Goal: Information Seeking & Learning: Learn about a topic

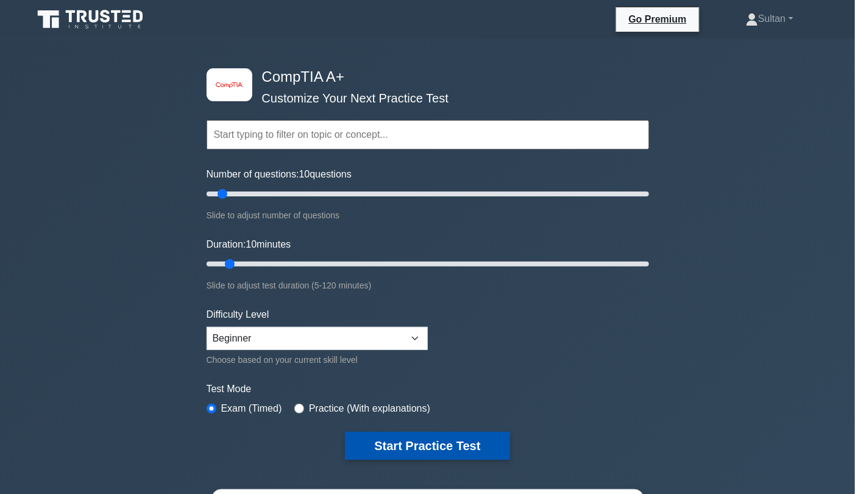
click at [411, 450] on button "Start Practice Test" at bounding box center [427, 445] width 165 height 28
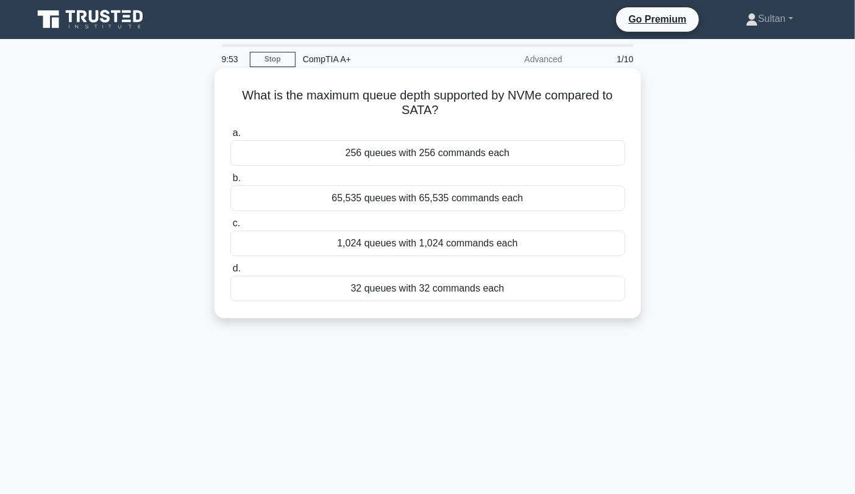
click at [448, 158] on div "256 queues with 256 commands each" at bounding box center [427, 153] width 395 height 26
click at [230, 137] on input "a. 256 queues with 256 commands each" at bounding box center [230, 133] width 0 height 8
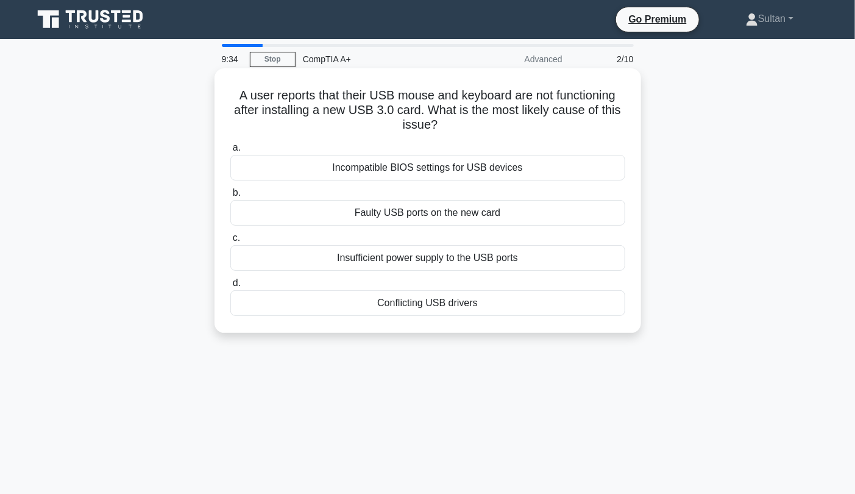
click at [438, 173] on div "Incompatible BIOS settings for USB devices" at bounding box center [427, 168] width 395 height 26
click at [230, 152] on input "a. Incompatible BIOS settings for USB devices" at bounding box center [230, 148] width 0 height 8
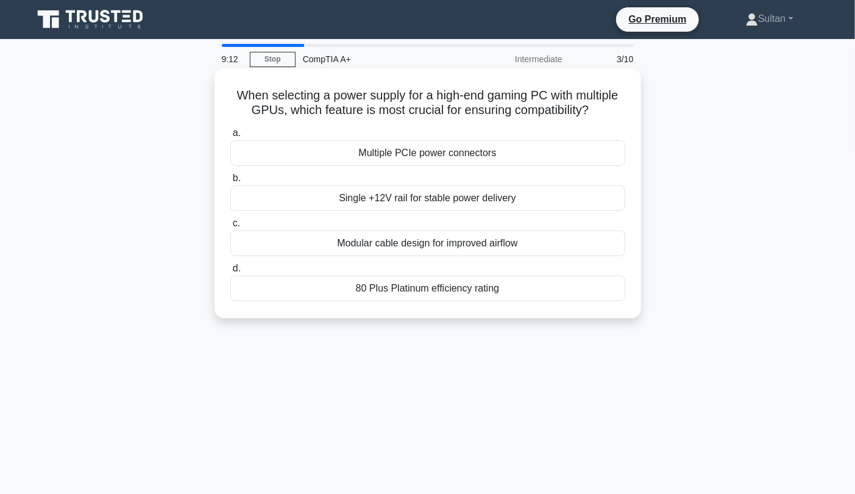
click at [459, 155] on div "Multiple PCIe power connectors" at bounding box center [427, 153] width 395 height 26
click at [230, 137] on input "a. Multiple PCIe power connectors" at bounding box center [230, 133] width 0 height 8
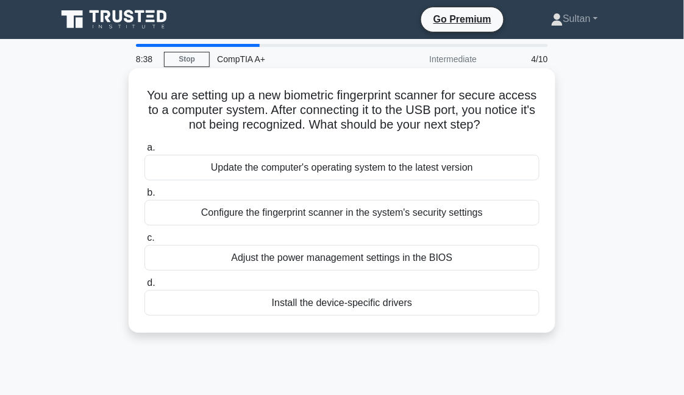
click at [355, 301] on div "Install the device-specific drivers" at bounding box center [341, 303] width 395 height 26
click at [144, 287] on input "d. Install the device-specific drivers" at bounding box center [144, 283] width 0 height 8
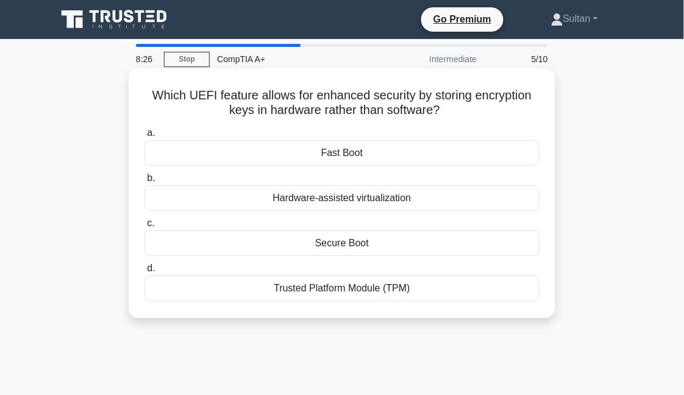
click at [357, 241] on div "Secure Boot" at bounding box center [341, 243] width 395 height 26
click at [144, 227] on input "c. Secure Boot" at bounding box center [144, 223] width 0 height 8
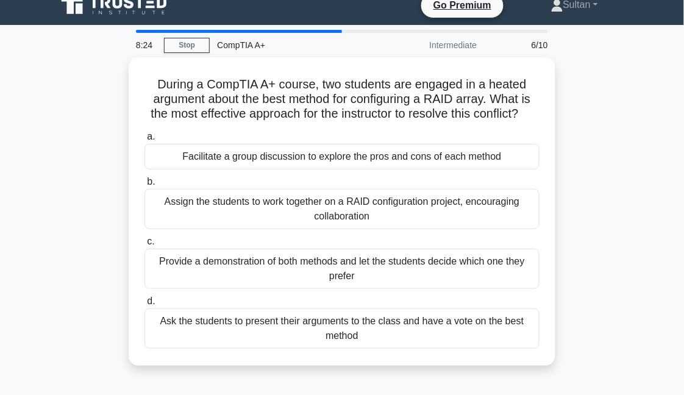
scroll to position [19, 0]
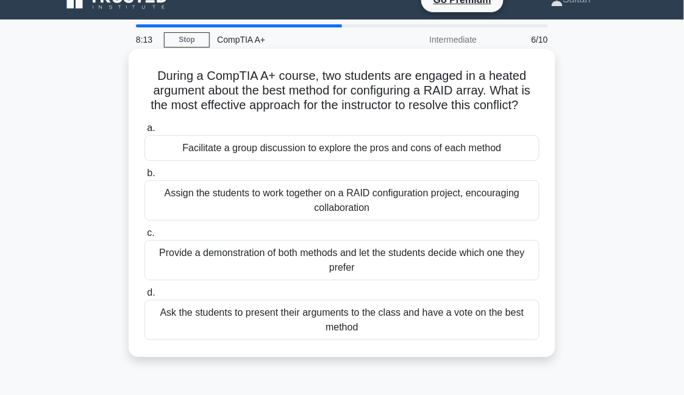
click at [345, 157] on div "Facilitate a group discussion to explore the pros and cons of each method" at bounding box center [341, 148] width 395 height 26
click at [144, 132] on input "a. Facilitate a group discussion to explore the pros and cons of each method" at bounding box center [144, 128] width 0 height 8
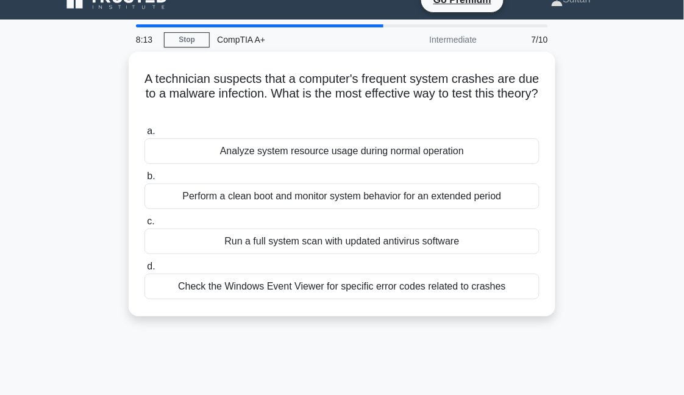
scroll to position [0, 0]
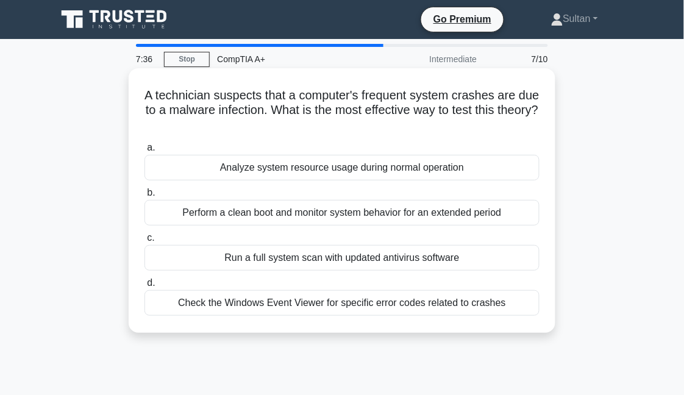
click at [338, 257] on div "Run a full system scan with updated antivirus software" at bounding box center [341, 258] width 395 height 26
click at [144, 242] on input "c. Run a full system scan with updated antivirus software" at bounding box center [144, 238] width 0 height 8
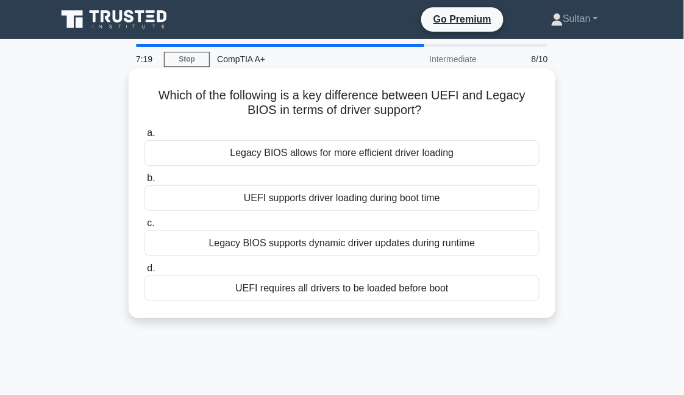
click at [355, 197] on div "UEFI supports driver loading during boot time" at bounding box center [341, 198] width 395 height 26
click at [144, 182] on input "b. UEFI supports driver loading during boot time" at bounding box center [144, 178] width 0 height 8
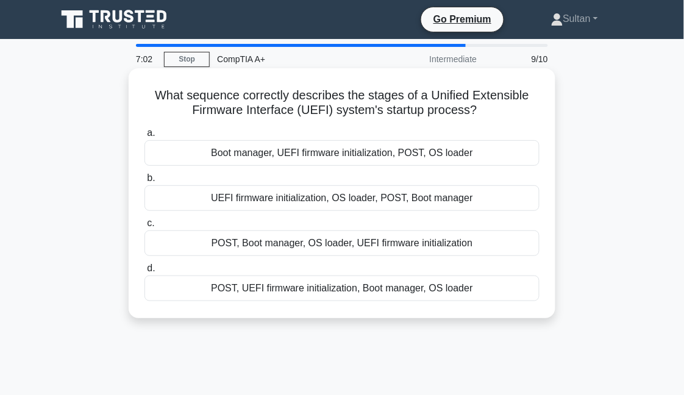
click at [342, 190] on div "UEFI firmware initialization, OS loader, POST, Boot manager" at bounding box center [341, 198] width 395 height 26
click at [144, 182] on input "b. UEFI firmware initialization, OS loader, POST, Boot manager" at bounding box center [144, 178] width 0 height 8
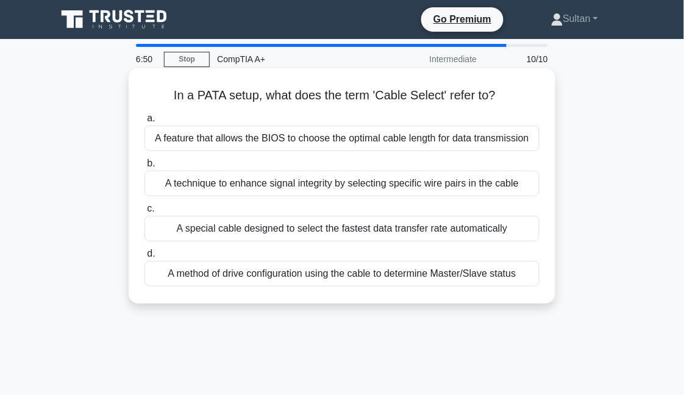
click at [333, 144] on div "A feature that allows the BIOS to choose the optimal cable length for data tran…" at bounding box center [341, 139] width 395 height 26
click at [144, 122] on input "a. A feature that allows the BIOS to choose the optimal cable length for data t…" at bounding box center [144, 119] width 0 height 8
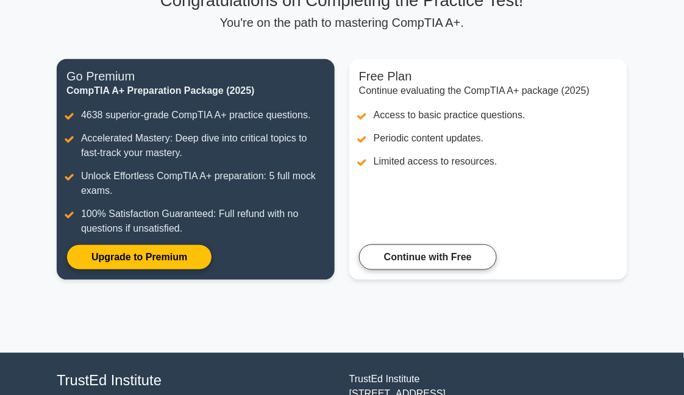
scroll to position [199, 0]
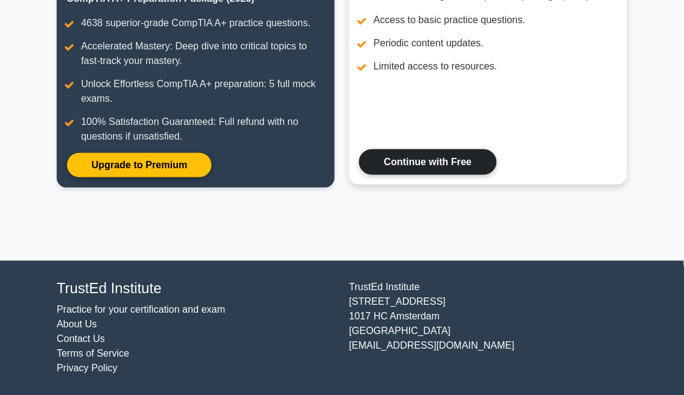
click at [395, 157] on link "Continue with Free" at bounding box center [428, 162] width 138 height 26
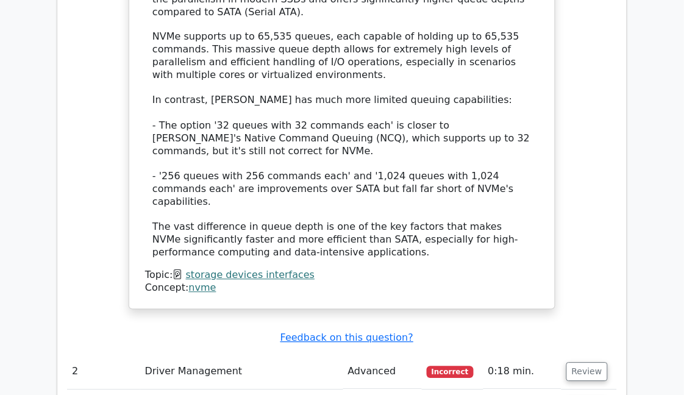
scroll to position [1350, 0]
